Goal: Task Accomplishment & Management: Use online tool/utility

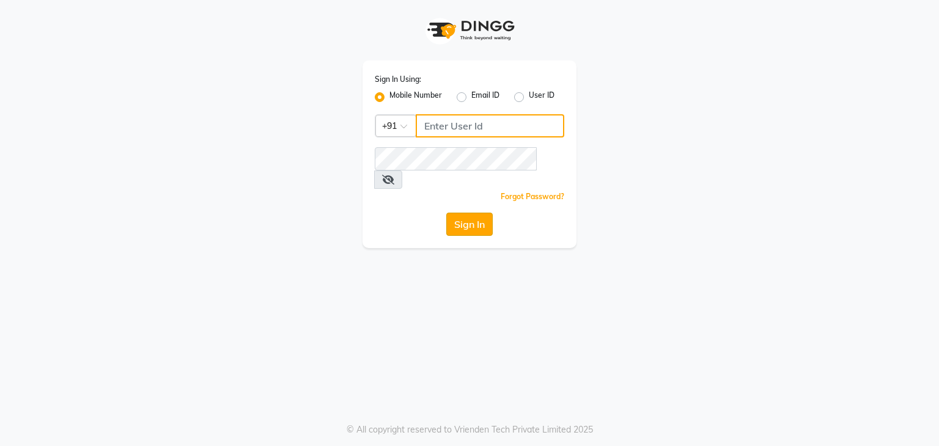
type input "813503095"
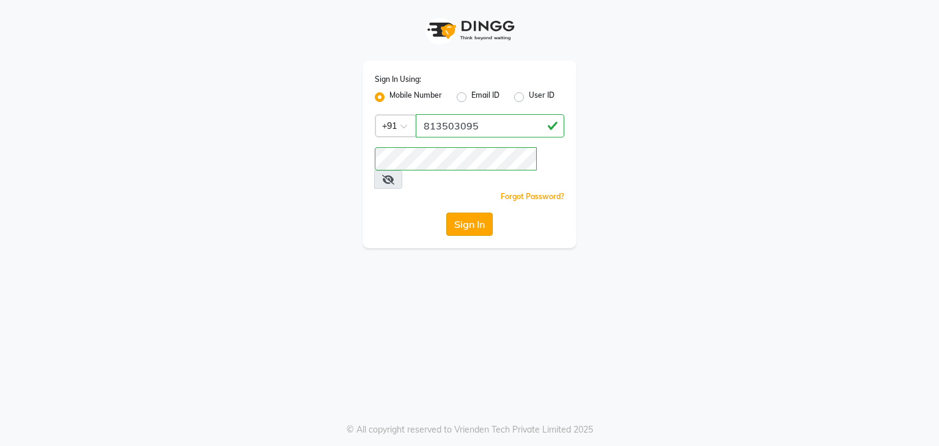
click at [476, 213] on button "Sign In" at bounding box center [469, 224] width 46 height 23
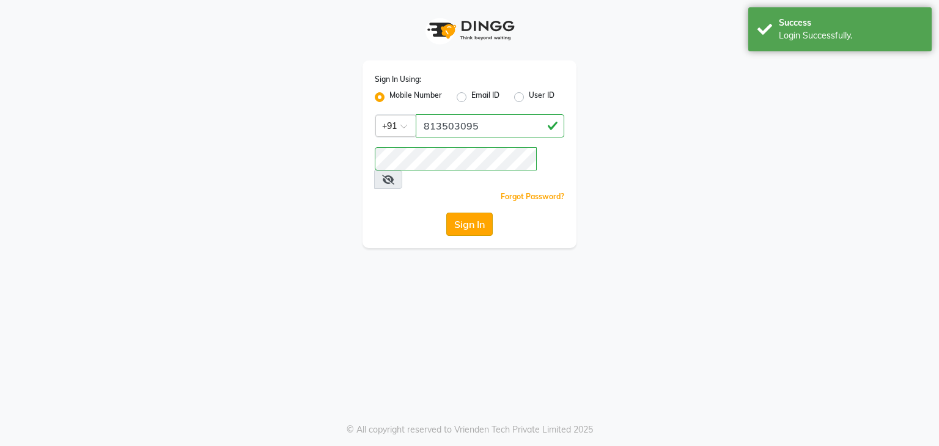
select select "service"
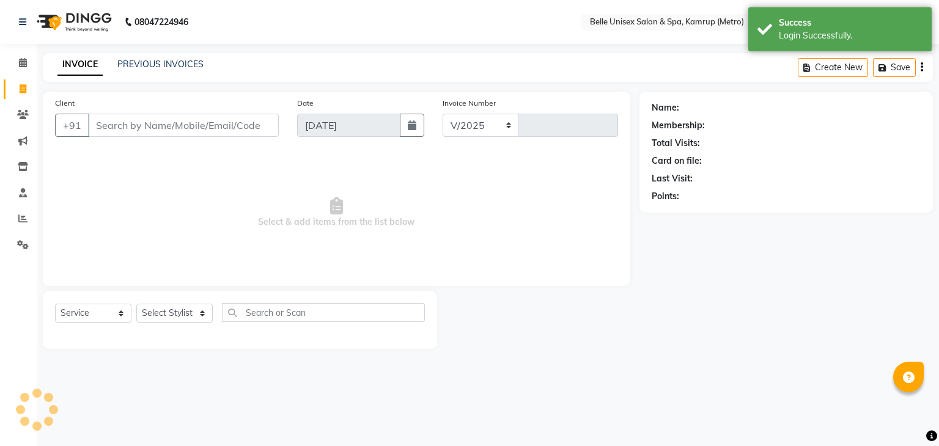
select select "7291"
type input "1102"
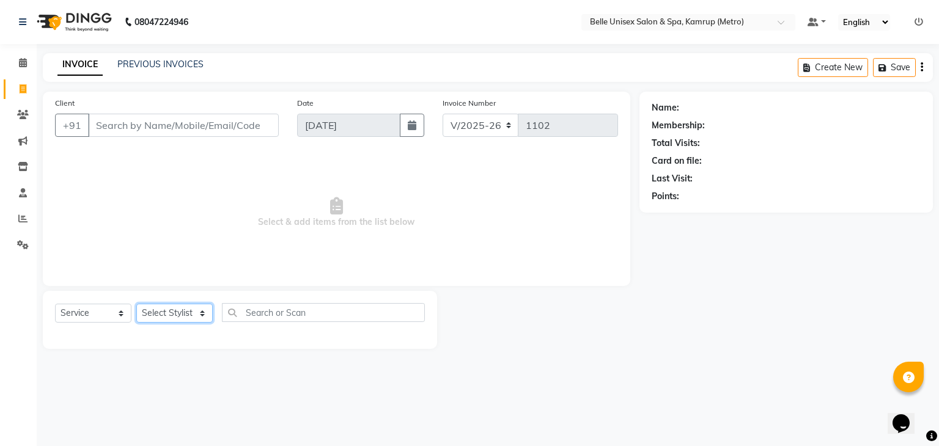
click at [201, 311] on select "Select Stylist ABBE Admin id [PERSON_NAME] ASEM COUNTER SALE [PERSON_NAME] [PER…" at bounding box center [174, 313] width 76 height 19
select select "88545"
click at [136, 305] on select "Select Stylist ABBE Admin id [PERSON_NAME] ASEM COUNTER SALE [PERSON_NAME] [PER…" at bounding box center [174, 313] width 76 height 19
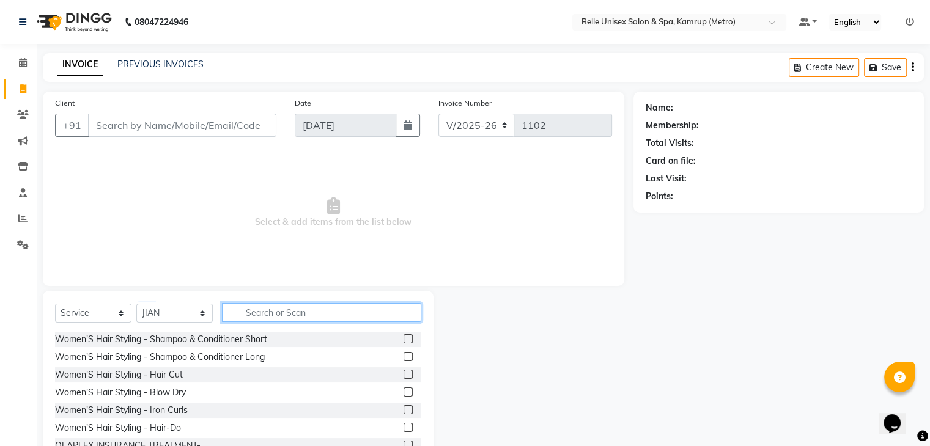
click at [311, 314] on input "text" at bounding box center [321, 312] width 199 height 19
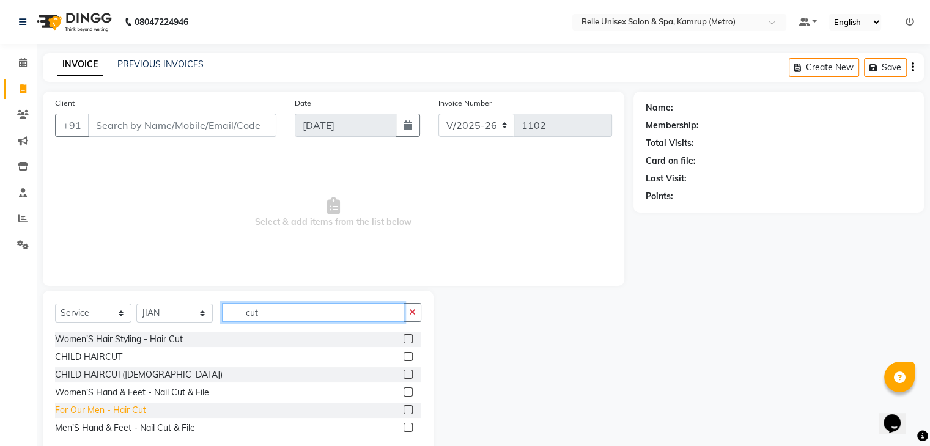
type input "cut"
click at [120, 404] on div "For Our Men - Hair Cut" at bounding box center [100, 410] width 91 height 13
checkbox input "false"
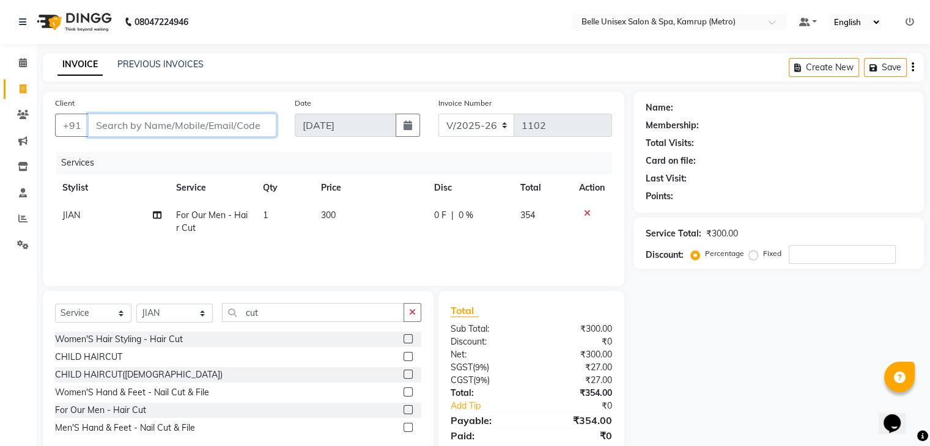
click at [218, 125] on input "Client" at bounding box center [182, 125] width 188 height 23
type input "6"
type input "0"
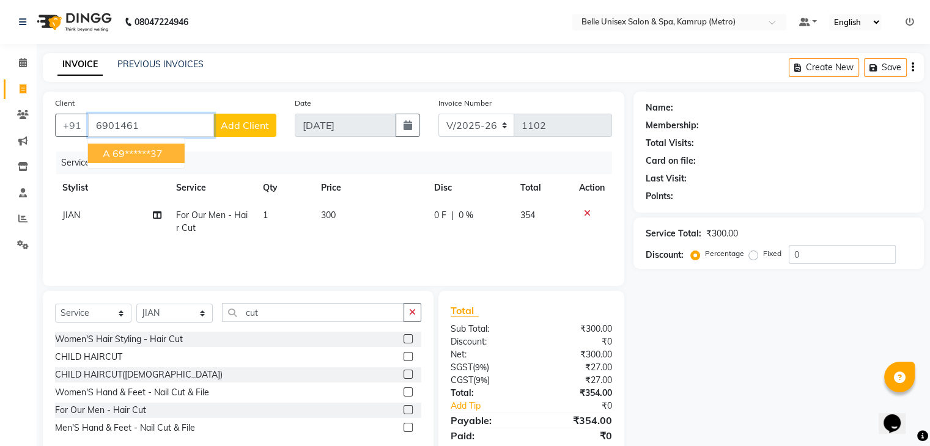
click at [155, 150] on ngb-highlight "69******37" at bounding box center [138, 153] width 50 height 12
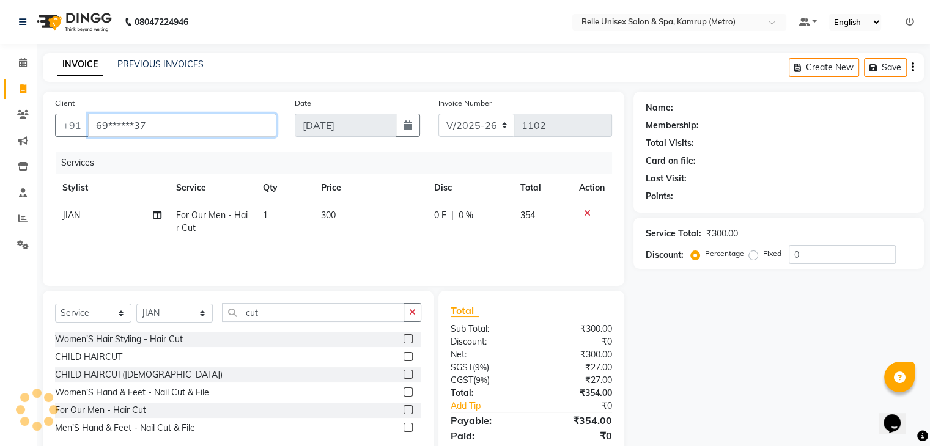
type input "69******37"
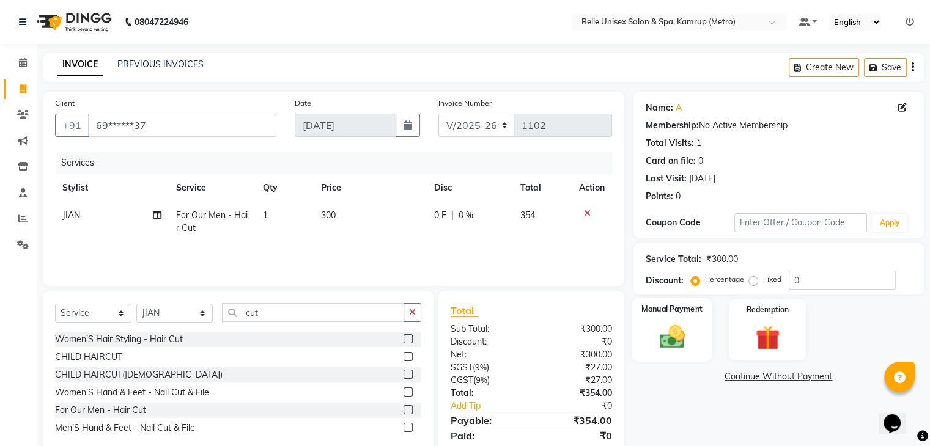
click at [651, 337] on img at bounding box center [671, 337] width 41 height 29
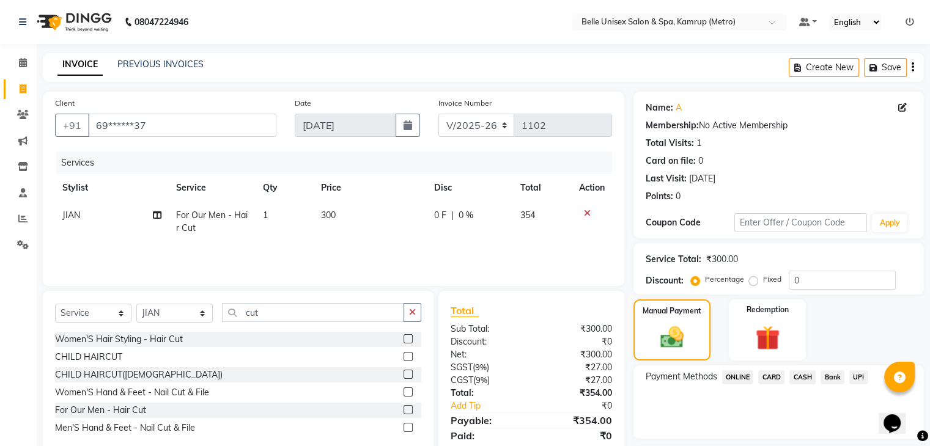
click at [805, 374] on span "CASH" at bounding box center [803, 378] width 26 height 14
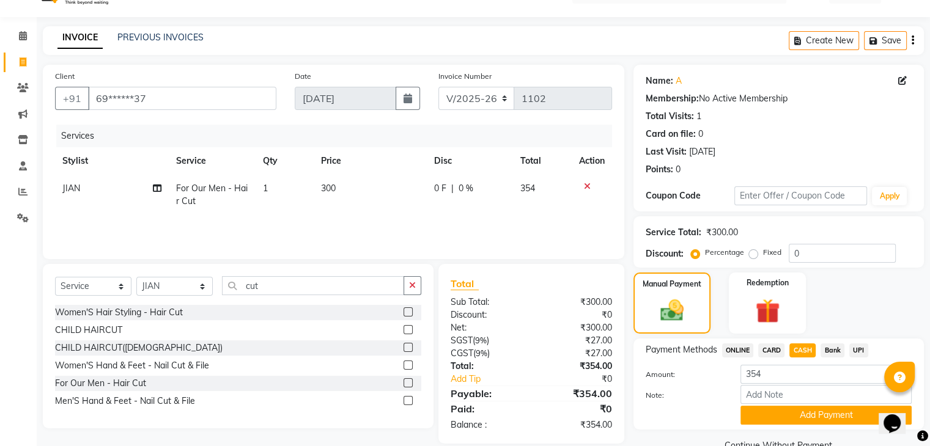
scroll to position [54, 0]
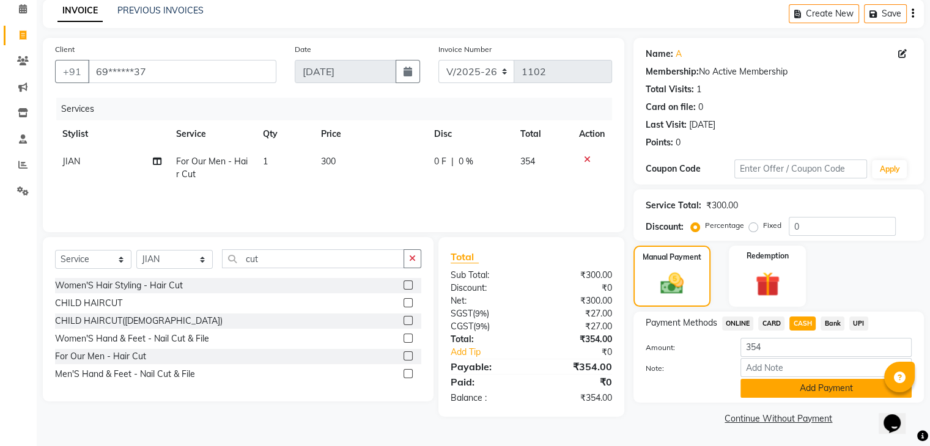
click at [817, 387] on button "Add Payment" at bounding box center [826, 388] width 171 height 19
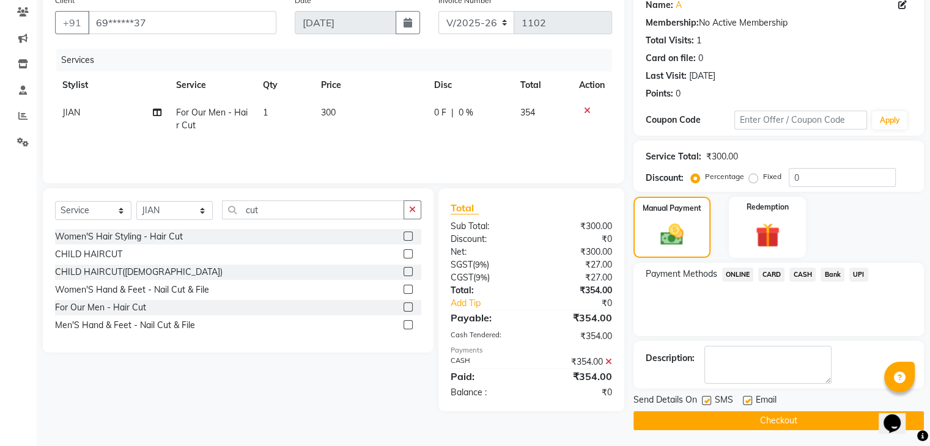
scroll to position [105, 0]
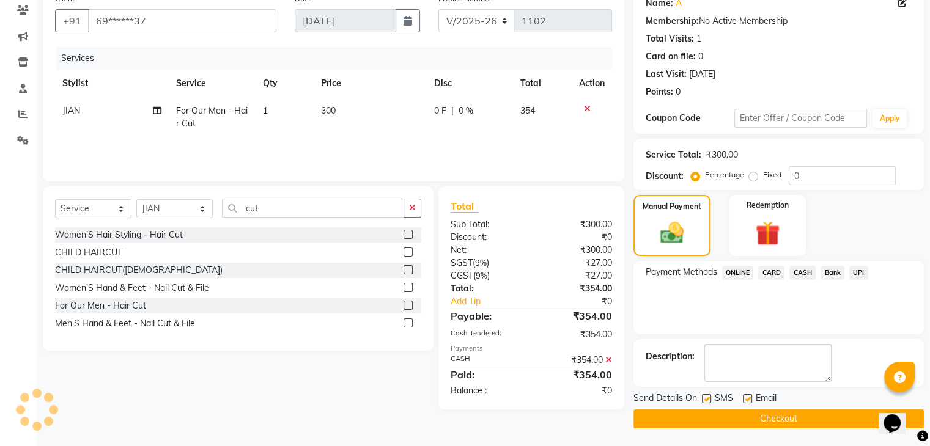
click at [796, 415] on button "Checkout" at bounding box center [779, 419] width 290 height 19
